Goal: Information Seeking & Learning: Find specific fact

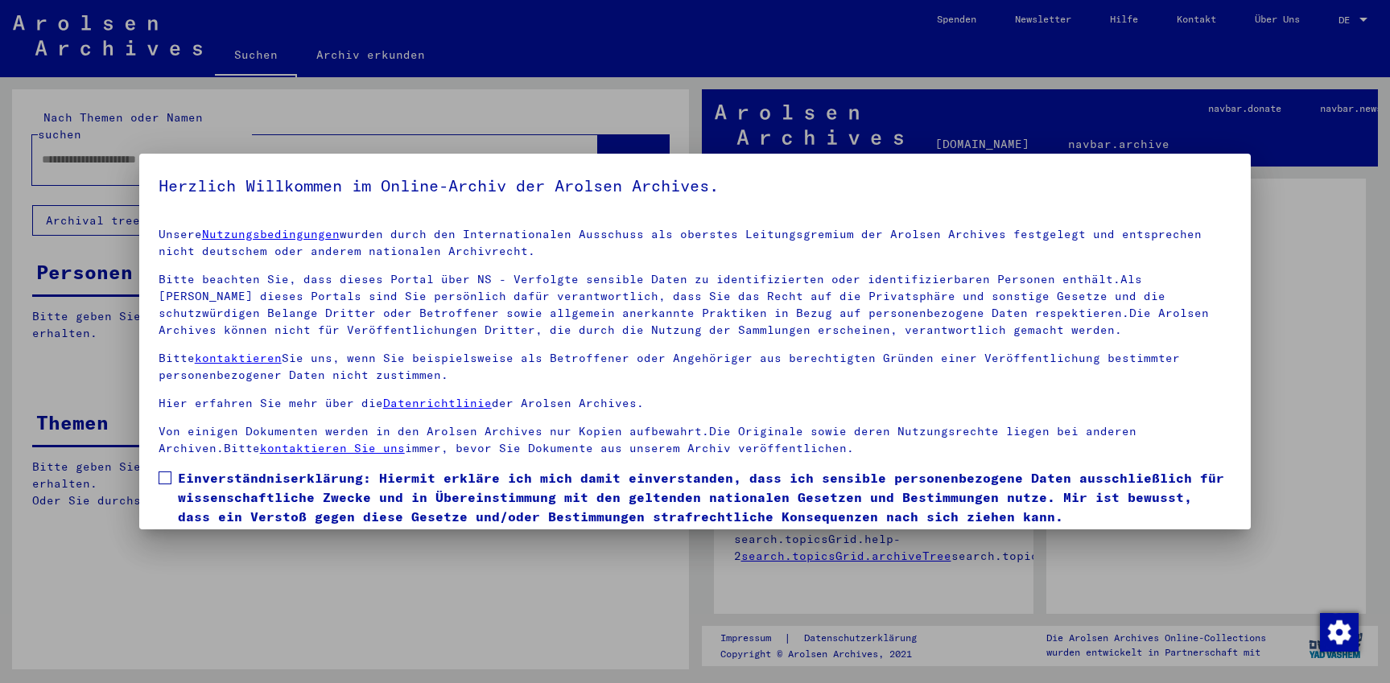
scroll to position [55, 0]
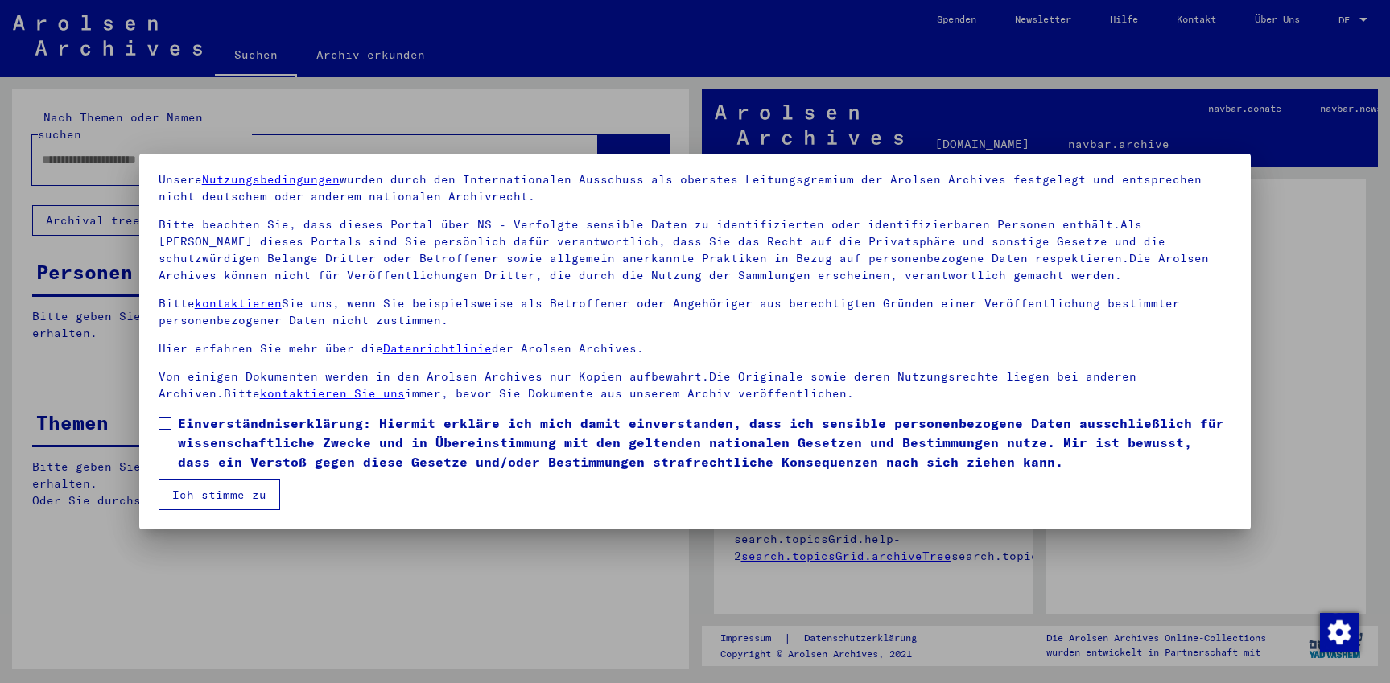
click at [164, 424] on span at bounding box center [165, 423] width 13 height 13
click at [199, 482] on button "Ich stimme zu" at bounding box center [219, 495] width 121 height 31
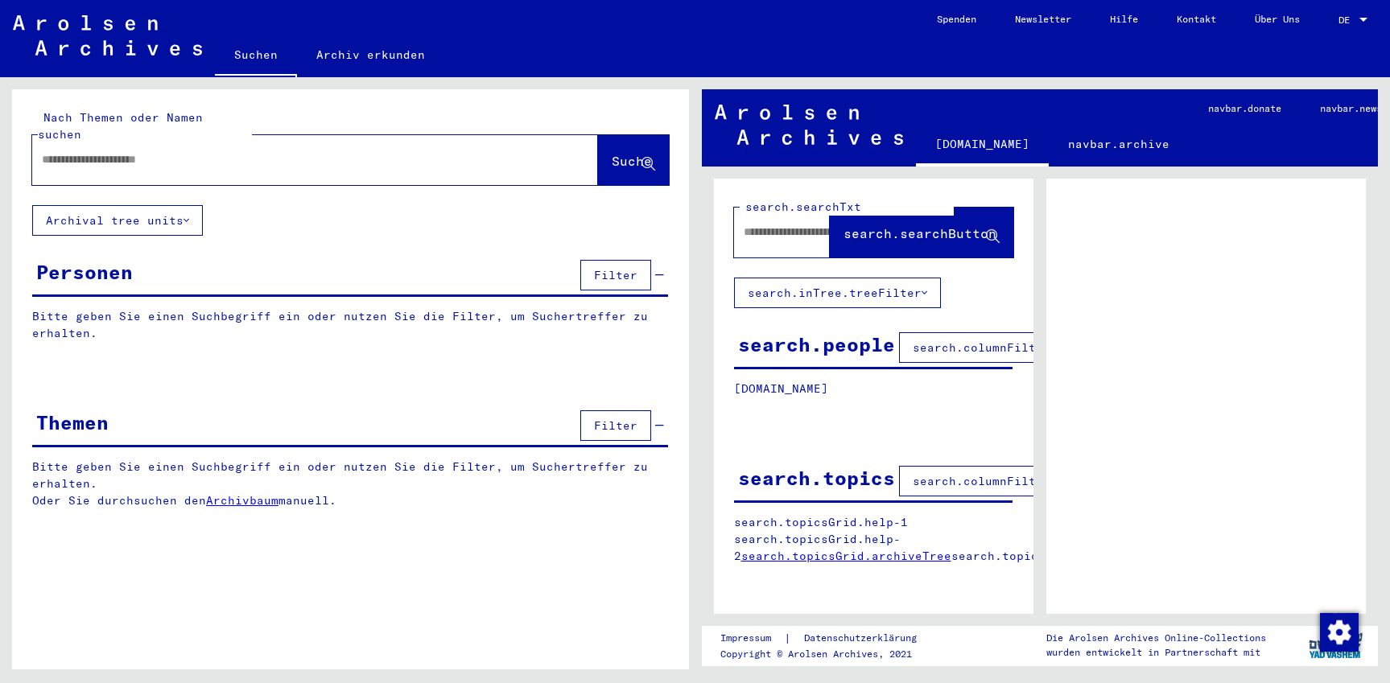
click at [1355, 15] on span "DE" at bounding box center [1347, 19] width 18 height 11
click at [1327, 26] on span "English" at bounding box center [1322, 29] width 39 height 12
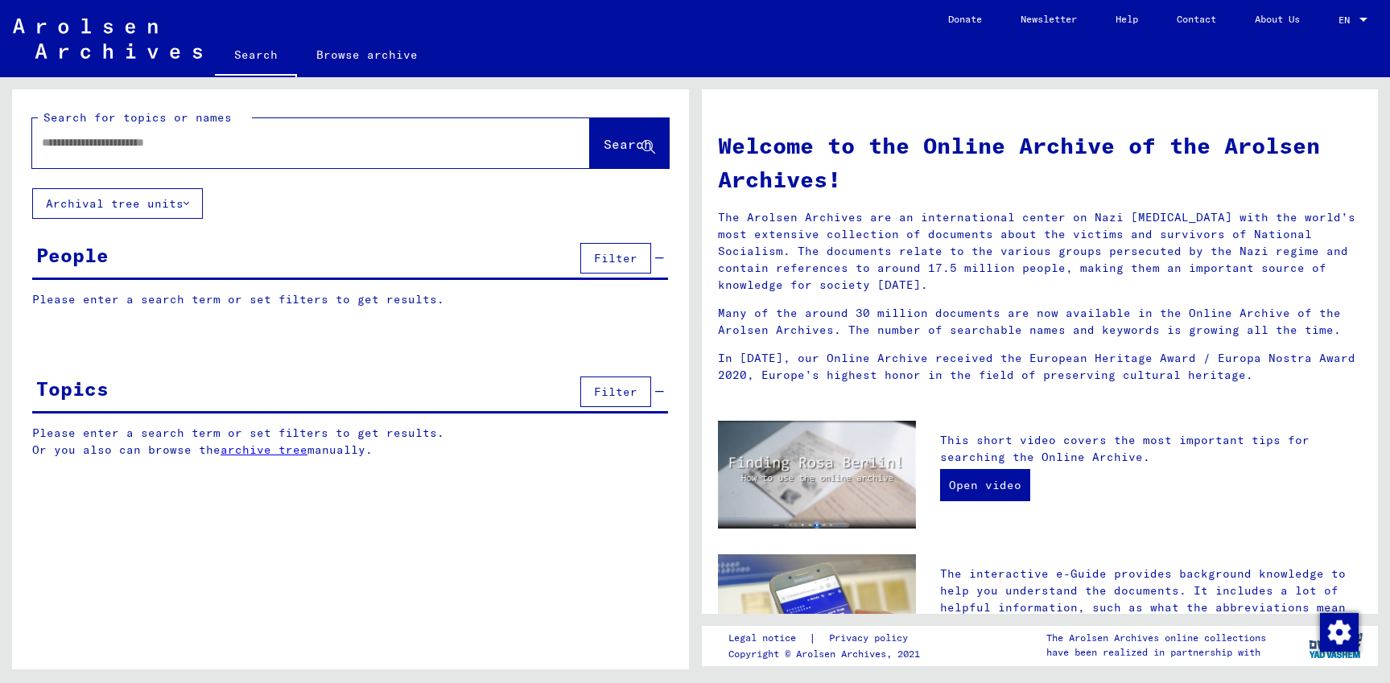
click at [286, 147] on input "text" at bounding box center [292, 142] width 500 height 17
type input "*******"
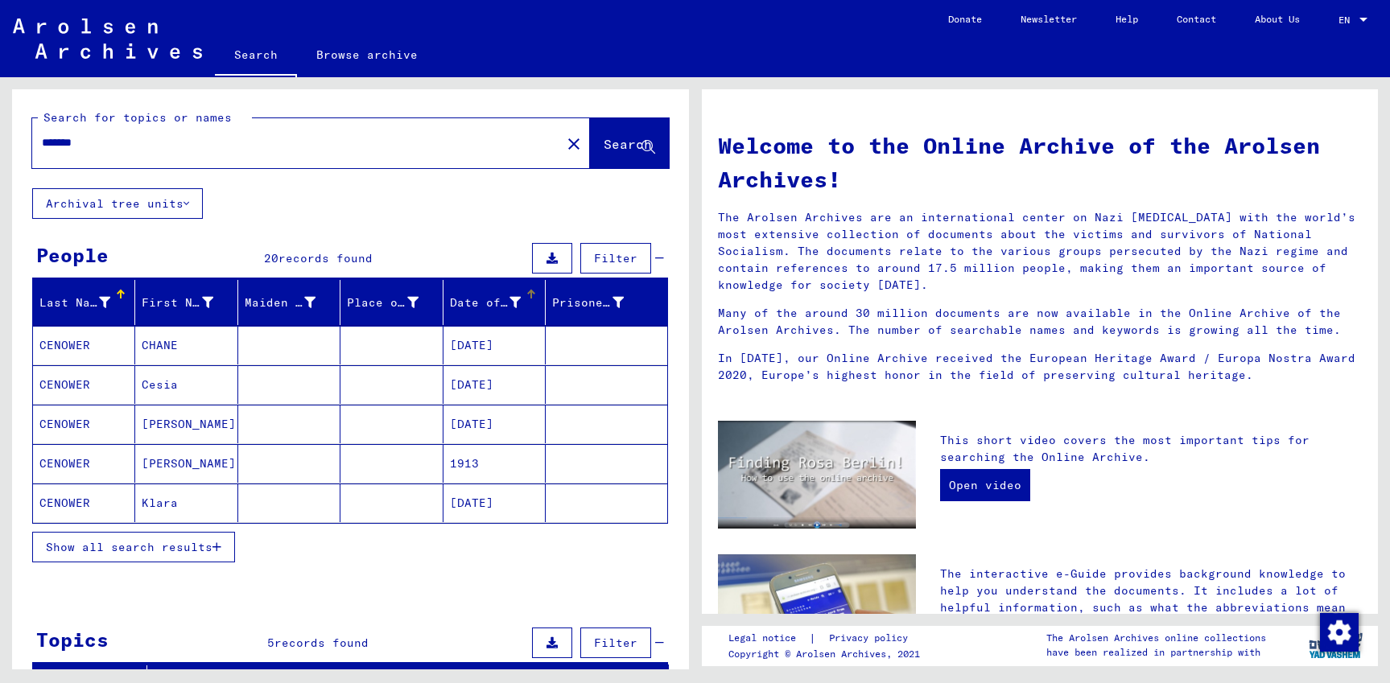
click at [521, 300] on div "Date of Birth" at bounding box center [497, 303] width 95 height 26
click at [175, 548] on span "Show all search results" at bounding box center [129, 547] width 167 height 14
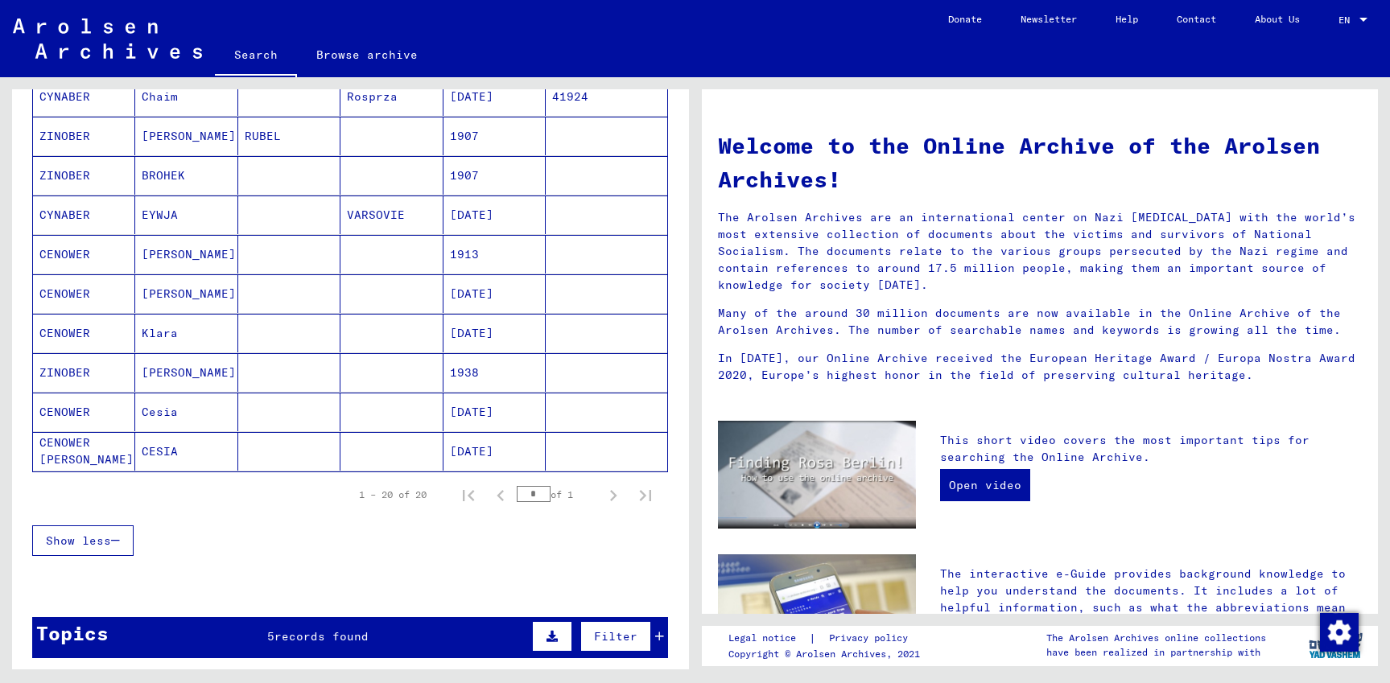
scroll to position [608, 0]
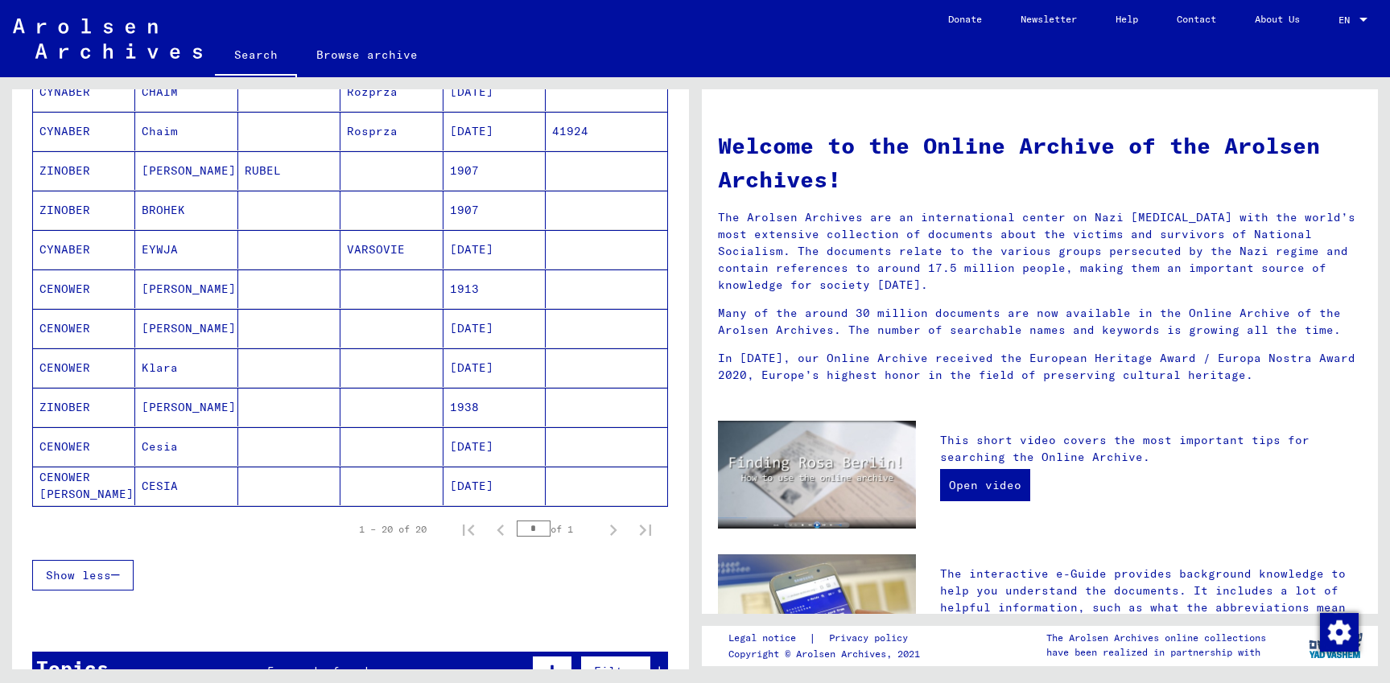
click at [180, 329] on mat-cell "[PERSON_NAME]" at bounding box center [186, 328] width 102 height 39
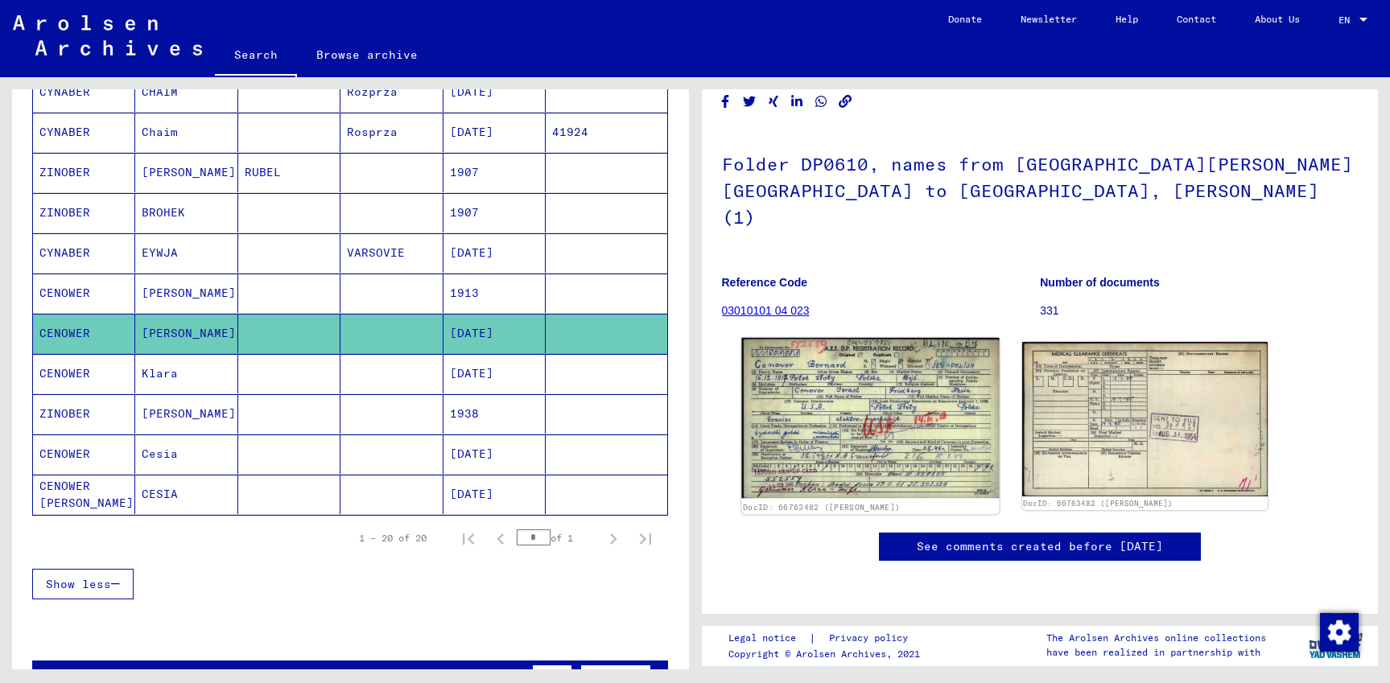
scroll to position [87, 0]
click at [885, 355] on img at bounding box center [870, 418] width 258 height 161
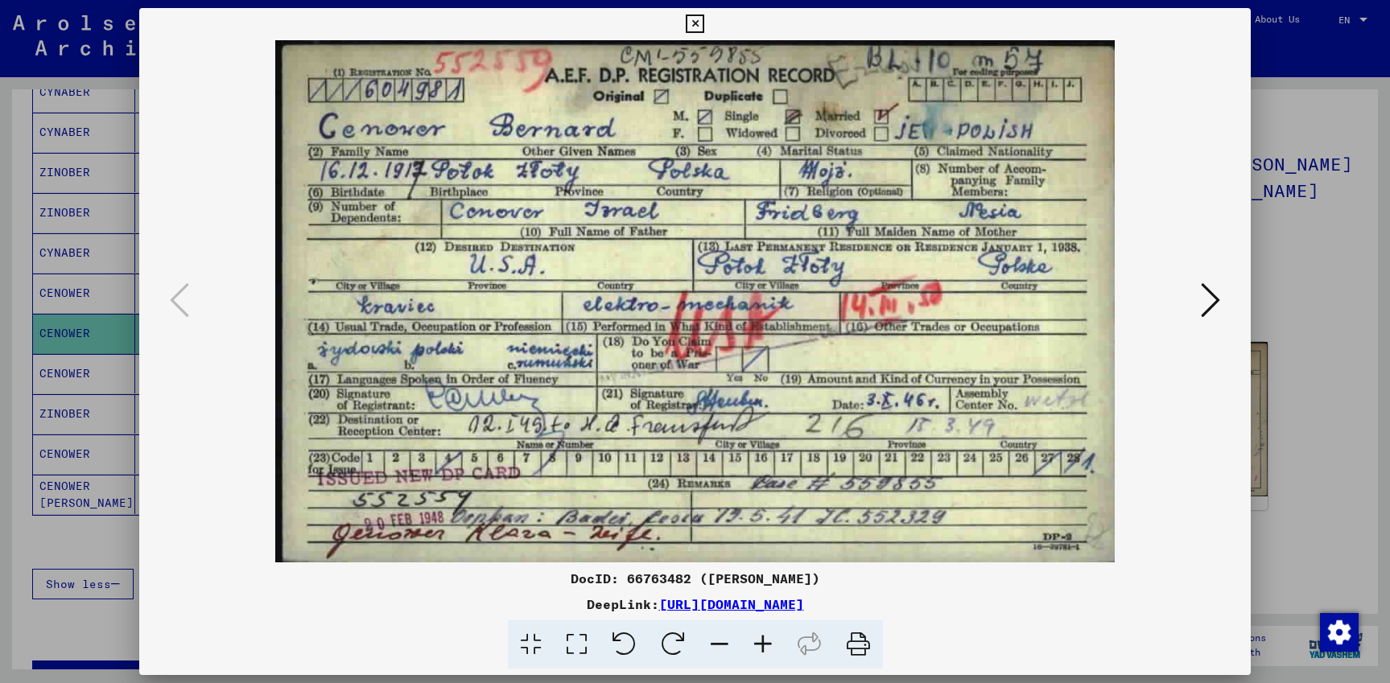
click at [1217, 297] on icon at bounding box center [1209, 300] width 19 height 39
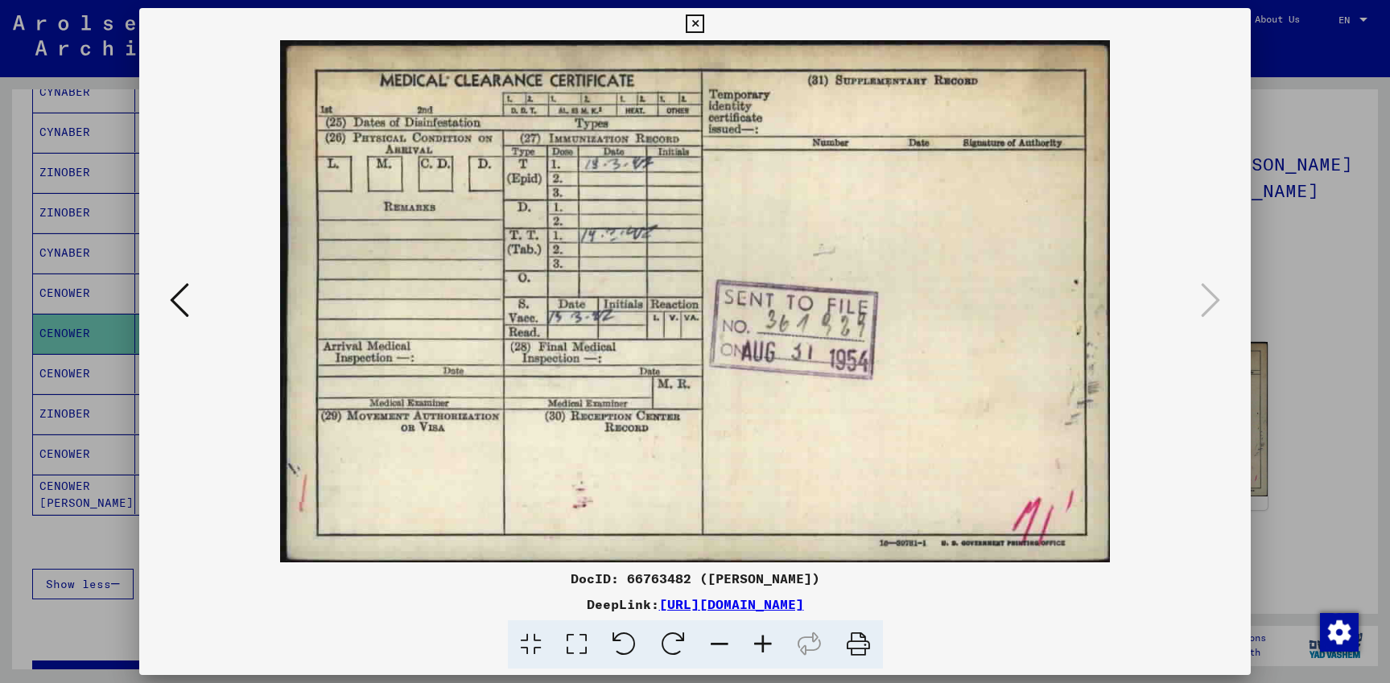
click at [187, 300] on button at bounding box center [179, 301] width 29 height 46
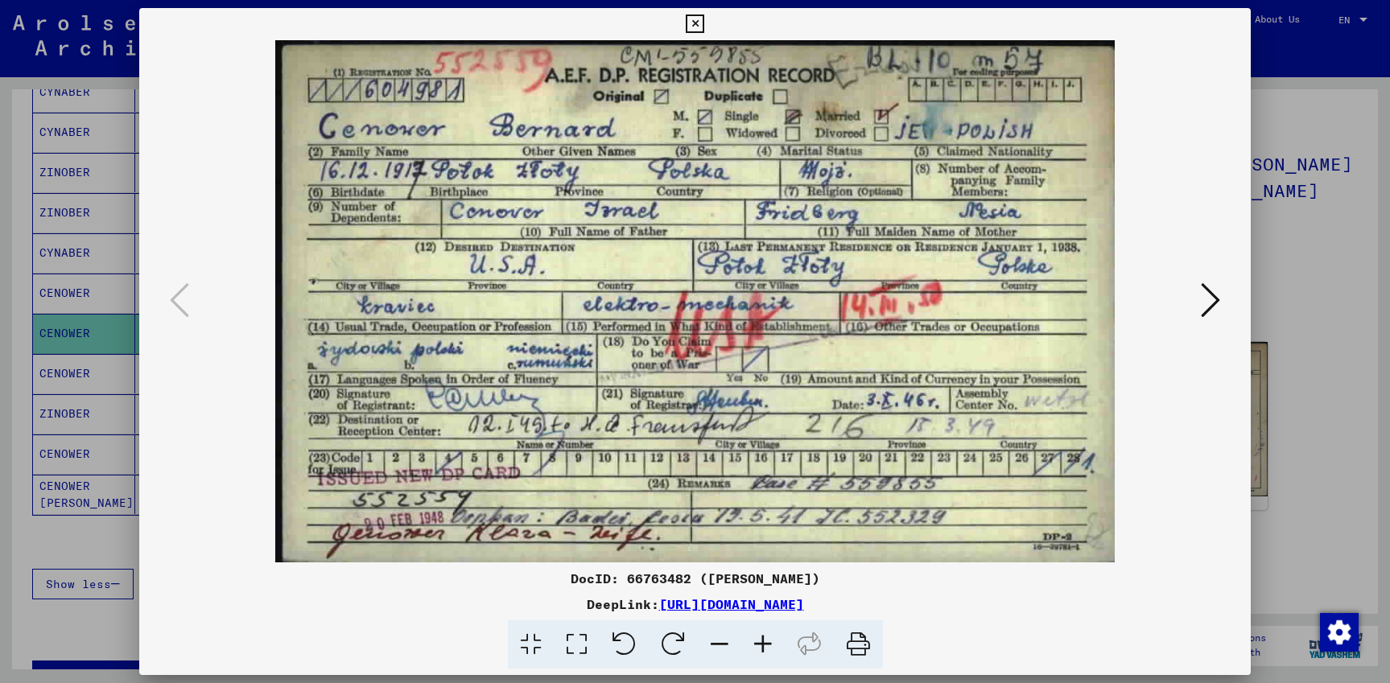
click at [867, 636] on icon at bounding box center [858, 644] width 49 height 49
click at [704, 22] on icon at bounding box center [695, 23] width 19 height 19
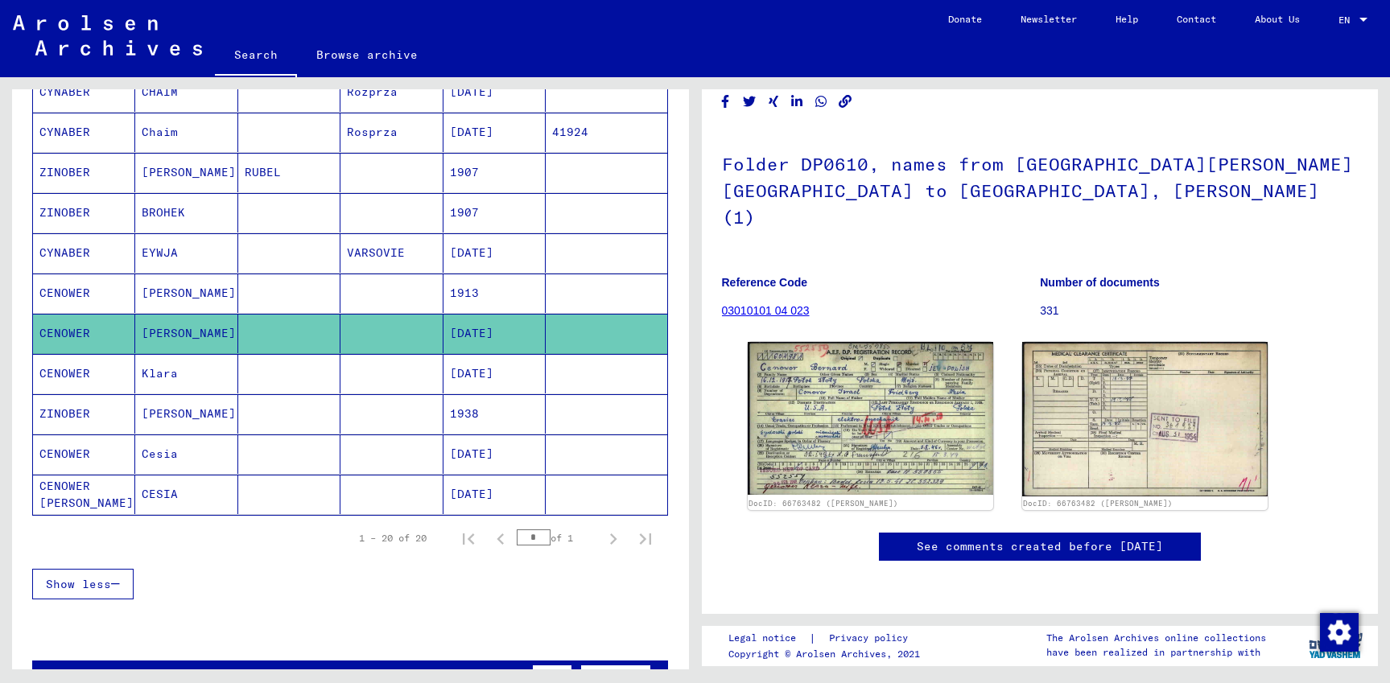
click at [251, 366] on mat-cell at bounding box center [289, 373] width 102 height 39
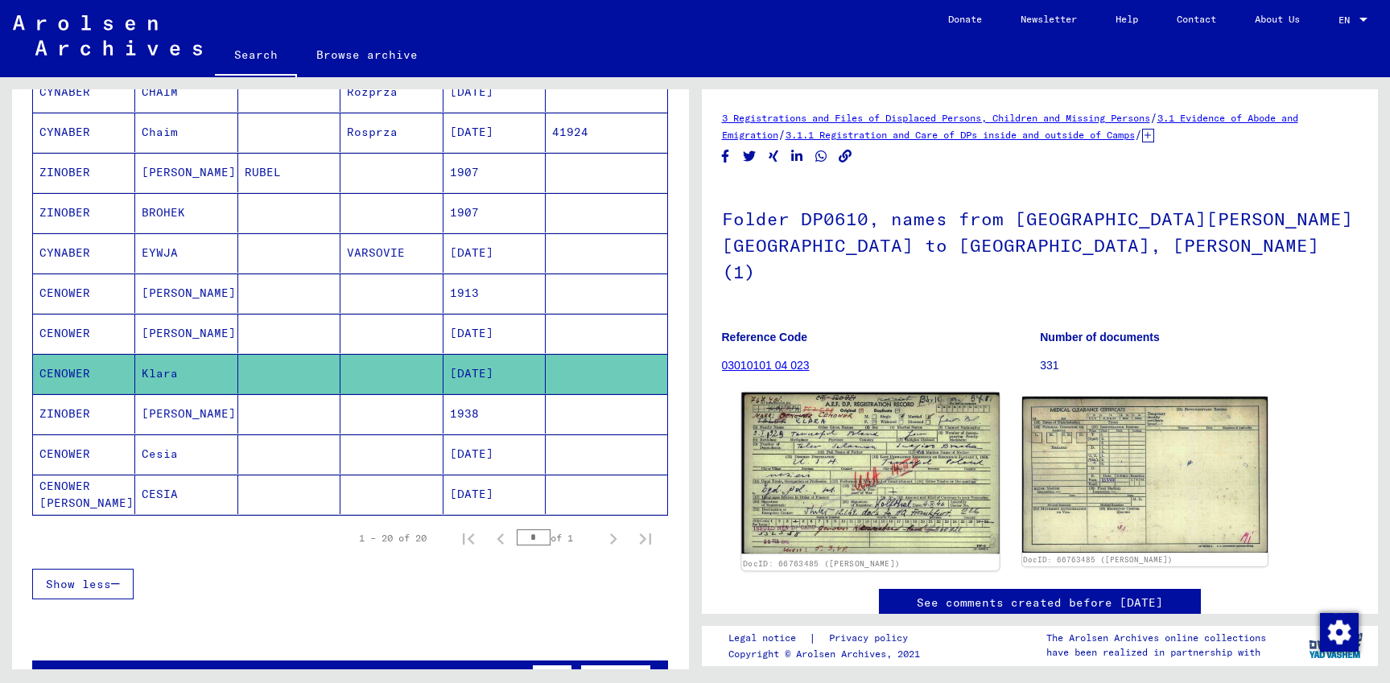
click at [862, 442] on img at bounding box center [870, 473] width 258 height 161
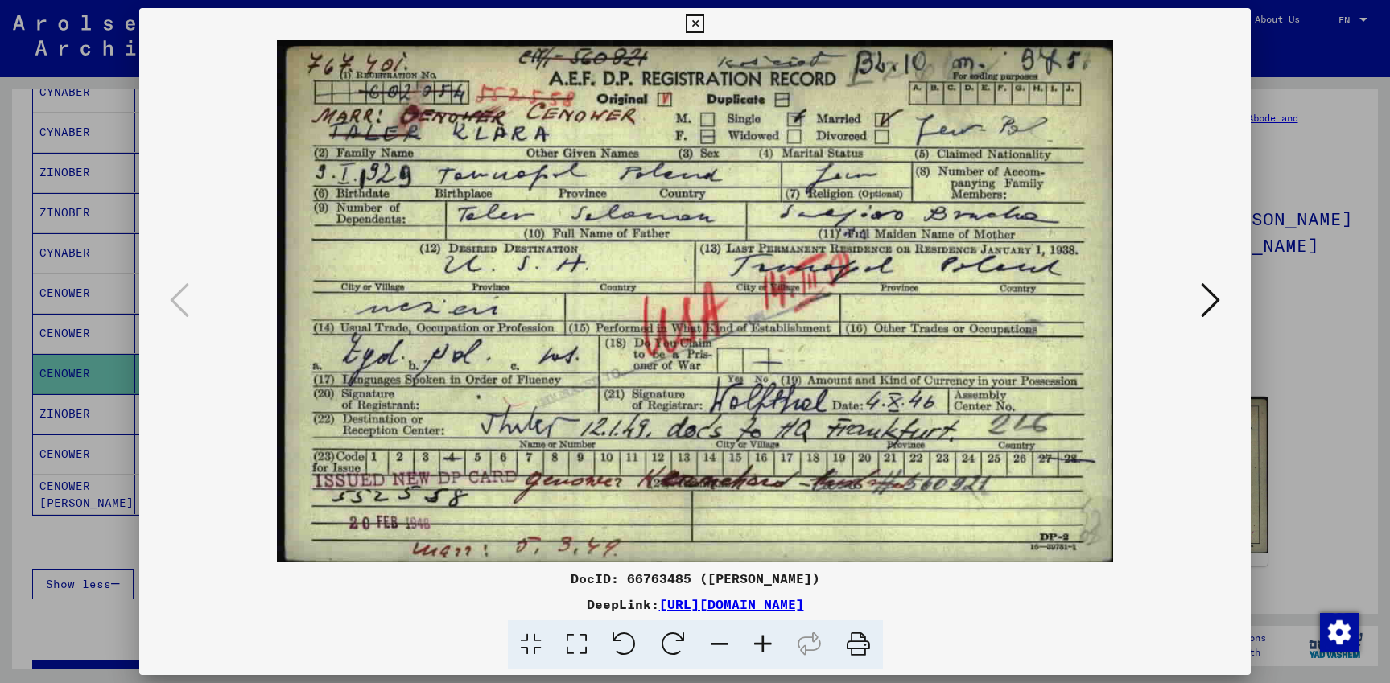
click at [864, 636] on icon at bounding box center [858, 644] width 49 height 49
click at [704, 23] on icon at bounding box center [695, 23] width 19 height 19
